Goal: Check status: Check status

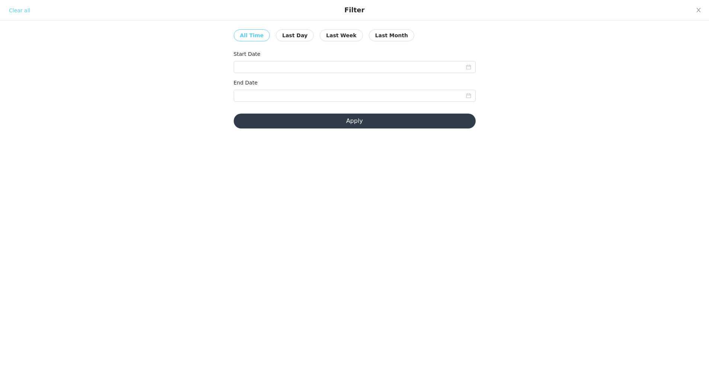
scroll to position [327, 0]
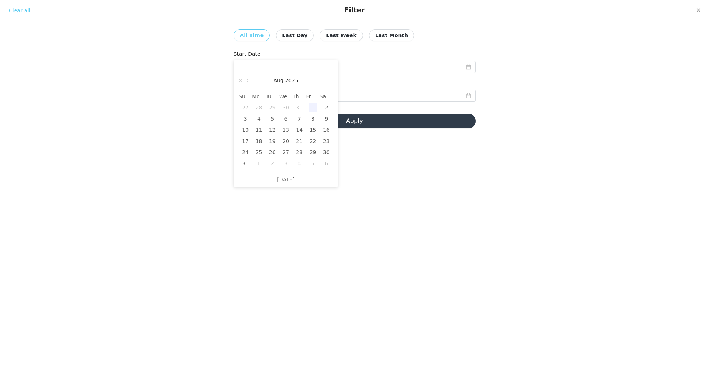
click at [387, 162] on div "Filter Clear all All Time Last Day Last Week Last Month Start Date End Date App…" at bounding box center [354, 186] width 709 height 372
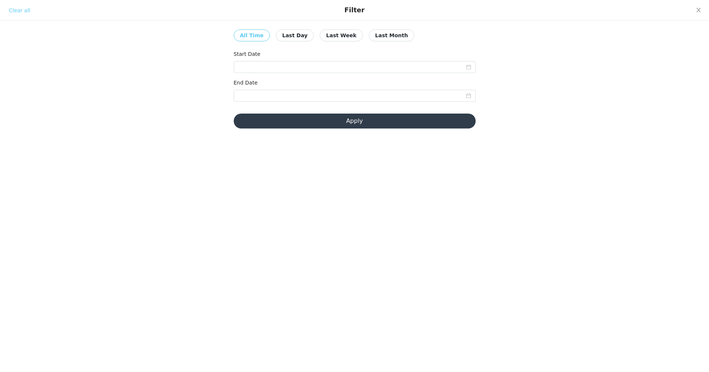
drag, startPoint x: 387, startPoint y: 161, endPoint x: 273, endPoint y: 115, distance: 122.9
click at [280, 115] on div "Filter Clear all All Time Last Day Last Week Last Month Start Date End Date App…" at bounding box center [354, 186] width 709 height 372
click at [252, 58] on div "Start Date" at bounding box center [355, 55] width 242 height 11
click at [252, 61] on input at bounding box center [355, 67] width 242 height 12
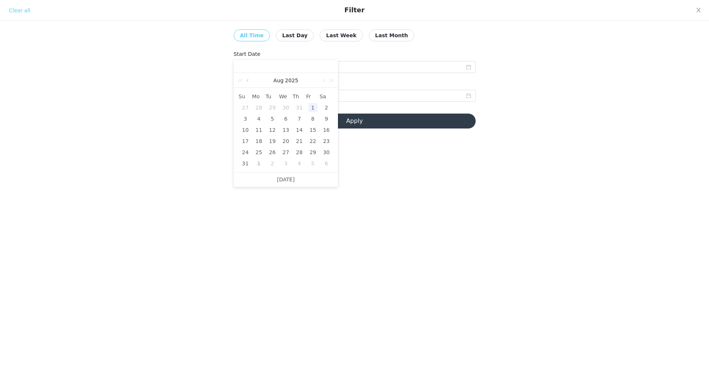
click at [249, 81] on link at bounding box center [248, 80] width 7 height 15
click at [273, 106] on div "1" at bounding box center [272, 107] width 9 height 9
type input "[DATE]"
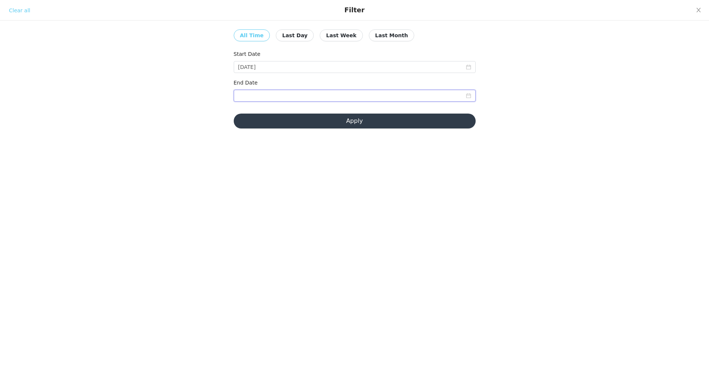
click at [277, 91] on input at bounding box center [355, 96] width 242 height 12
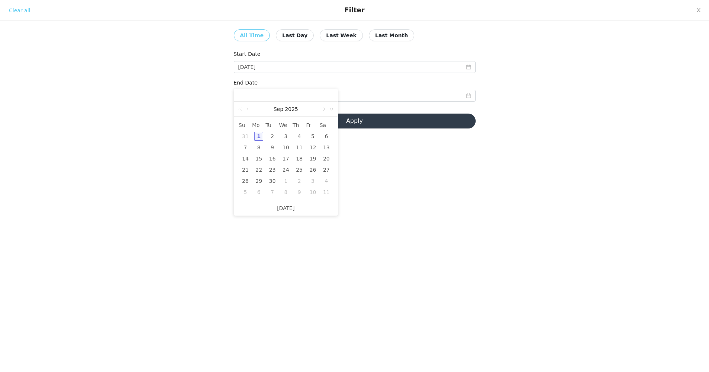
click at [245, 137] on div "31" at bounding box center [245, 136] width 9 height 9
type input "[DATE]"
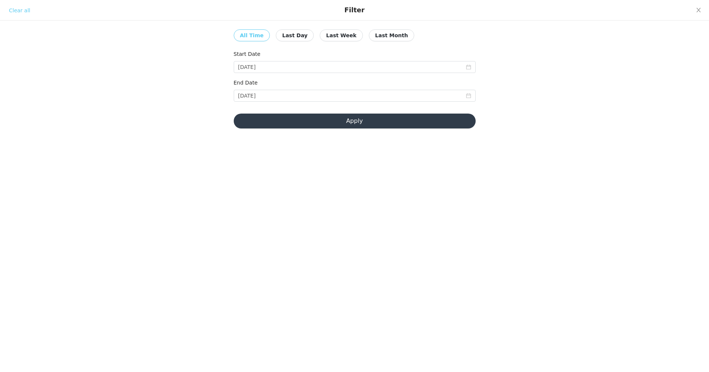
click at [260, 126] on button "Apply" at bounding box center [355, 121] width 242 height 15
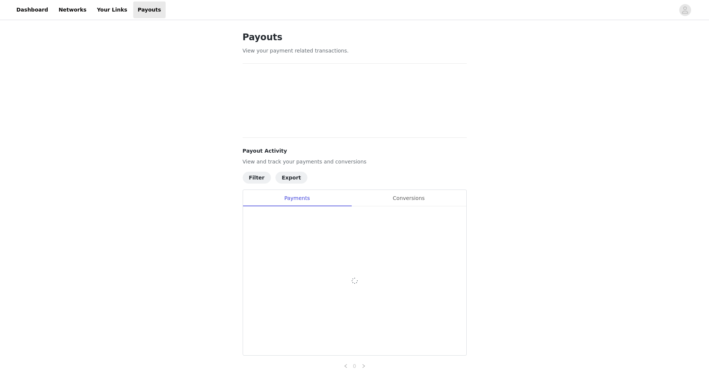
scroll to position [33, 0]
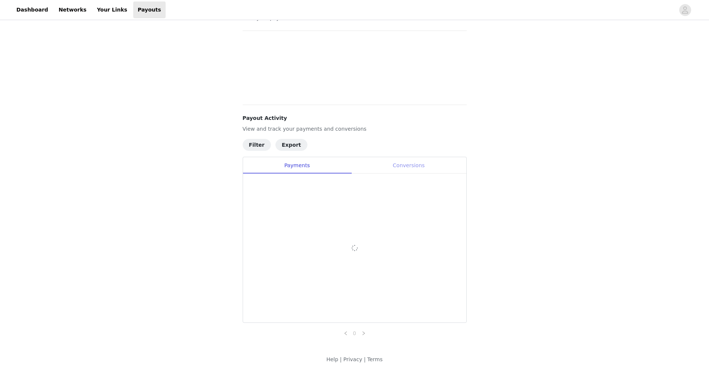
click at [408, 168] on div "Conversions" at bounding box center [408, 165] width 115 height 17
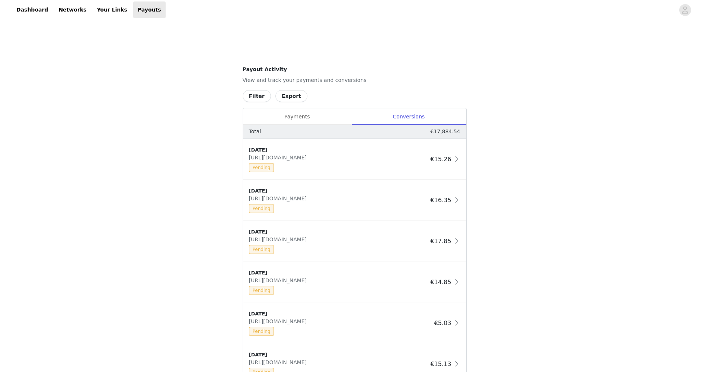
scroll to position [245, 0]
